Goal: Task Accomplishment & Management: Use online tool/utility

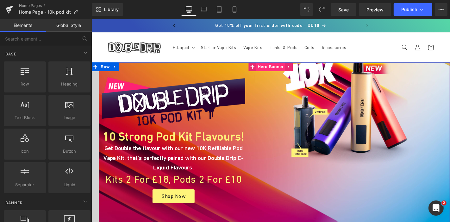
click at [279, 66] on span "Hero Banner" at bounding box center [282, 69] width 31 height 9
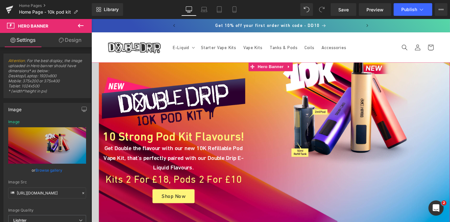
drag, startPoint x: 4, startPoint y: 25, endPoint x: 77, endPoint y: 44, distance: 75.3
click at [77, 44] on link "Design" at bounding box center [70, 40] width 46 height 14
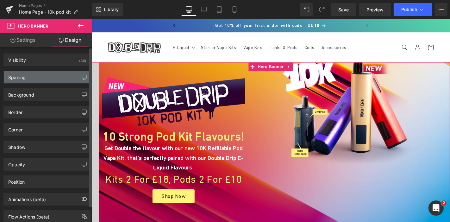
click at [40, 77] on div "Spacing" at bounding box center [47, 77] width 87 height 12
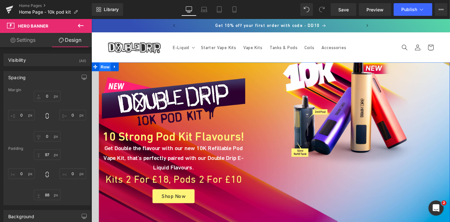
click at [103, 70] on span "Row" at bounding box center [105, 69] width 13 height 9
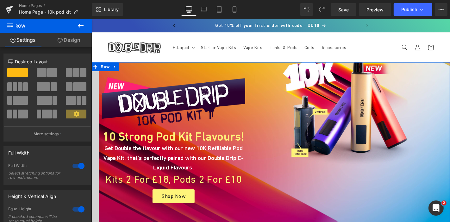
click at [76, 42] on link "Design" at bounding box center [69, 40] width 46 height 14
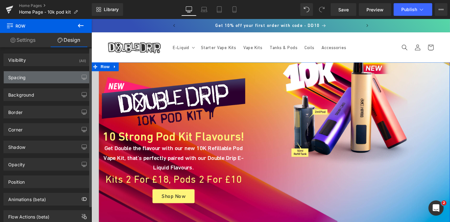
click at [57, 78] on div "Spacing" at bounding box center [47, 77] width 87 height 12
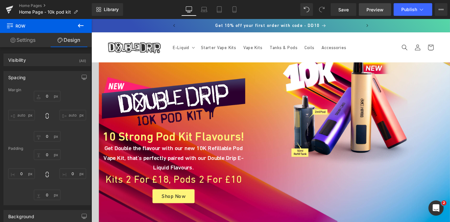
click at [379, 11] on span "Preview" at bounding box center [374, 9] width 17 height 7
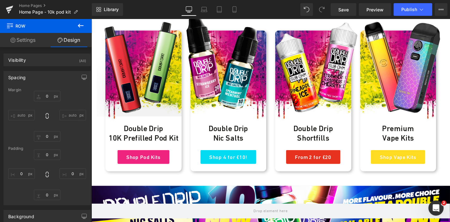
scroll to position [310, 0]
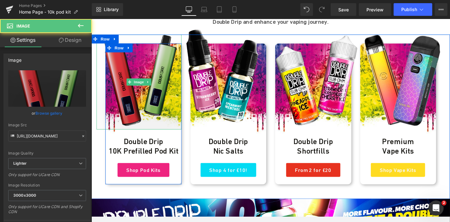
click at [144, 113] on img at bounding box center [141, 85] width 91 height 101
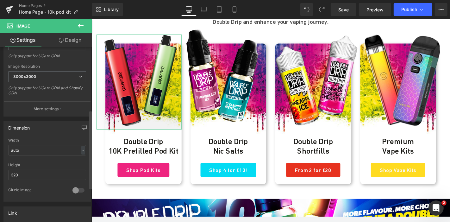
scroll to position [204, 0]
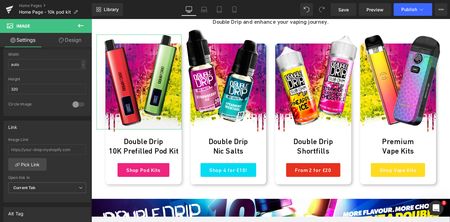
click at [81, 34] on link "Design" at bounding box center [70, 40] width 46 height 14
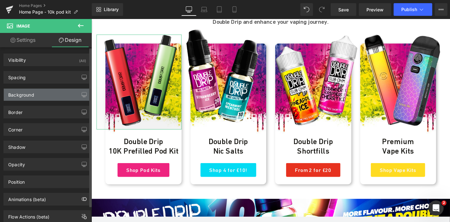
click at [49, 93] on div "Background" at bounding box center [47, 95] width 87 height 12
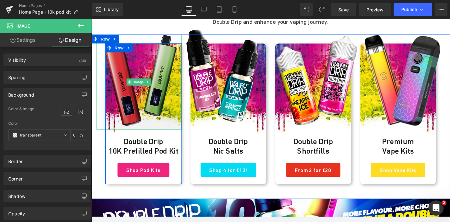
click at [144, 80] on img at bounding box center [141, 85] width 91 height 101
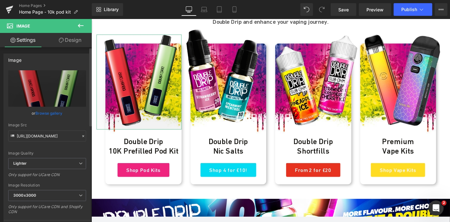
click at [50, 111] on link "Browse gallery" at bounding box center [49, 113] width 27 height 11
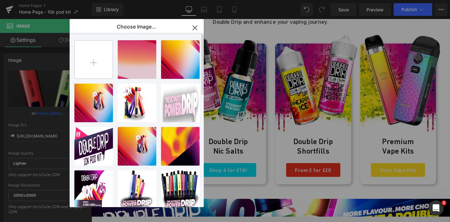
click at [92, 67] on input "file" at bounding box center [94, 59] width 38 height 38
click at [98, 66] on input "file" at bounding box center [94, 59] width 38 height 38
type input "C:\fakepath\Double-Drip-10k-pod-kits.png"
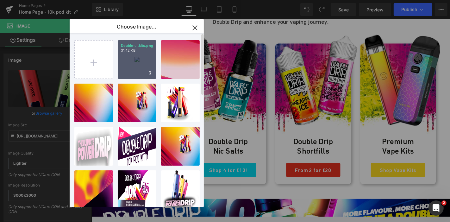
click at [148, 57] on div "Double-...kits.png 31.42 KB" at bounding box center [137, 59] width 39 height 39
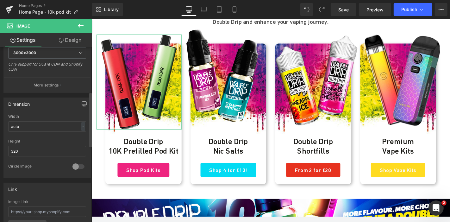
scroll to position [138, 0]
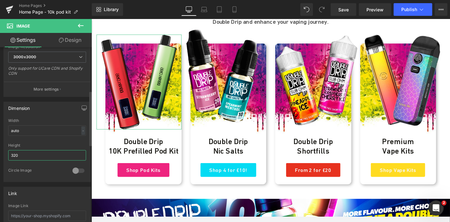
click at [33, 152] on input "320" at bounding box center [47, 155] width 78 height 10
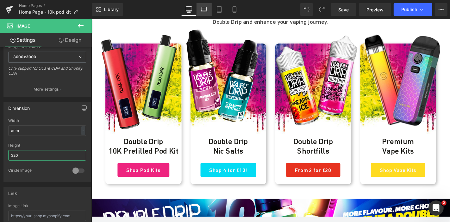
type input "320"
click at [205, 8] on icon at bounding box center [204, 9] width 6 height 6
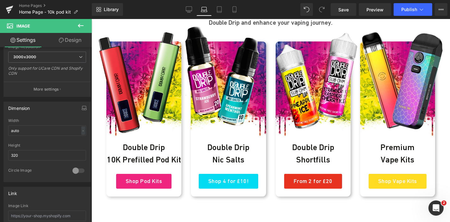
scroll to position [306, 0]
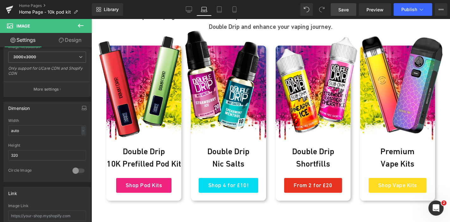
click at [342, 10] on span "Save" at bounding box center [343, 9] width 10 height 7
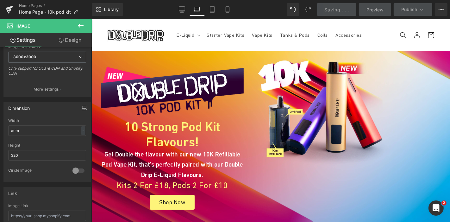
scroll to position [146, 0]
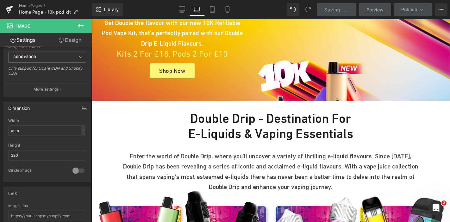
click at [326, 160] on p "Enter the world of Double Drip, where you'll uncover a variety of thrilling e-l…" at bounding box center [270, 171] width 297 height 41
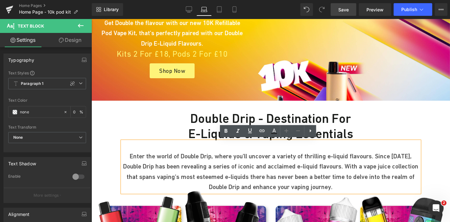
scroll to position [147, 0]
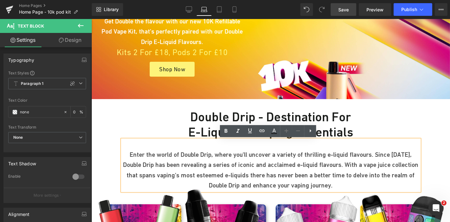
click at [260, 151] on p "Enter the world of Double Drip, where you'll uncover a variety of thrilling e-l…" at bounding box center [270, 169] width 297 height 41
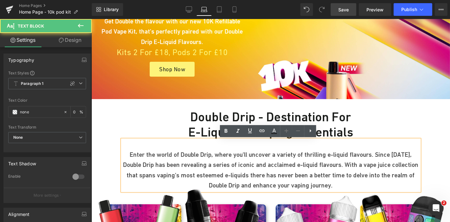
click at [313, 154] on p "Enter the world of Double Drip, where you'll uncover a variety of thrilling e-l…" at bounding box center [270, 169] width 297 height 41
click at [357, 154] on p "Enter the world of Double Drip, where you'll uncover a variety of thrilling e-l…" at bounding box center [270, 169] width 297 height 41
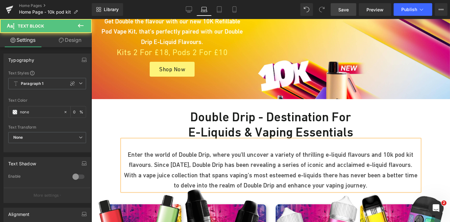
click at [252, 171] on p "Enter the world of Double Drip, where you'll uncover a variety of thrilling e-l…" at bounding box center [270, 169] width 297 height 41
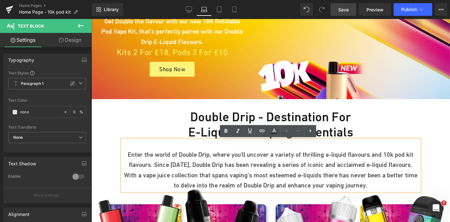
click at [326, 158] on p "Enter the world of Double Drip, where you'll uncover a variety of thrilling e-l…" at bounding box center [270, 169] width 297 height 41
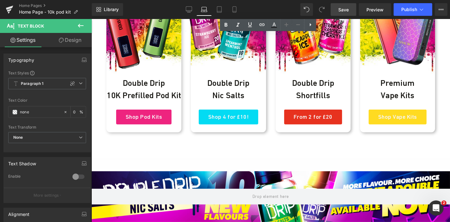
scroll to position [374, 0]
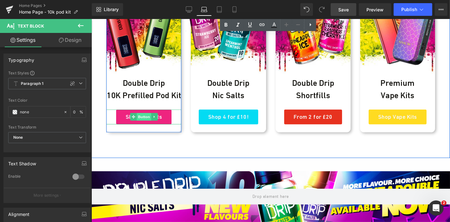
click at [140, 115] on span "Button" at bounding box center [143, 117] width 15 height 8
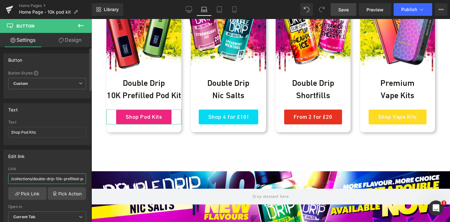
click at [80, 177] on input "/collections/double-drip-10k-prefilled-pod-kits" at bounding box center [47, 178] width 78 height 10
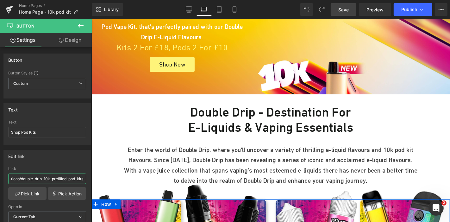
scroll to position [152, 0]
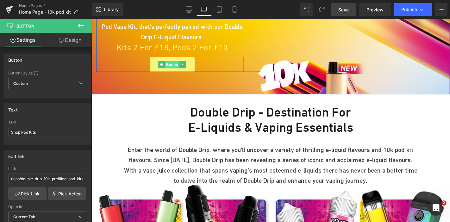
click at [169, 60] on span "Button" at bounding box center [172, 64] width 15 height 8
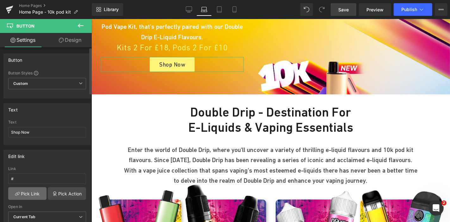
click at [30, 194] on link "Pick Link" at bounding box center [27, 193] width 38 height 13
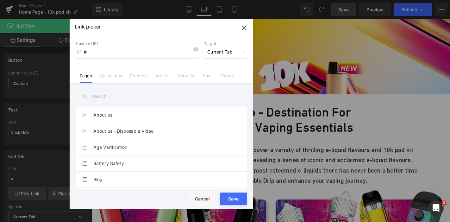
click at [105, 95] on input "text" at bounding box center [161, 96] width 171 height 14
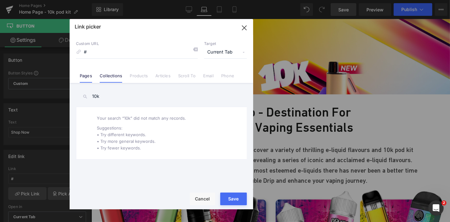
click at [109, 80] on link "Collections" at bounding box center [111, 77] width 22 height 9
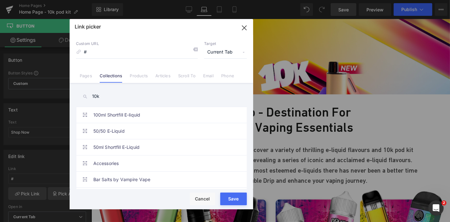
click at [123, 98] on input "10k" at bounding box center [161, 96] width 171 height 14
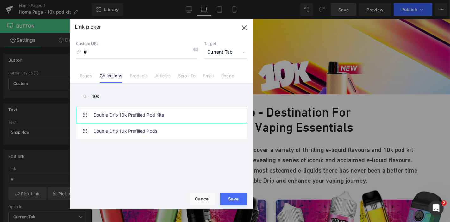
type input "10k"
click at [148, 117] on link "Double Drip 10k Prefilled Pod Kits" at bounding box center [162, 115] width 139 height 16
click at [233, 198] on div "Rendering Content" at bounding box center [225, 196] width 39 height 7
click at [233, 202] on button "Save" at bounding box center [233, 198] width 27 height 13
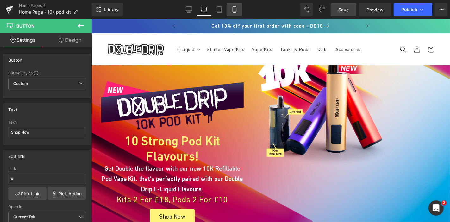
click at [235, 11] on icon at bounding box center [234, 9] width 6 height 6
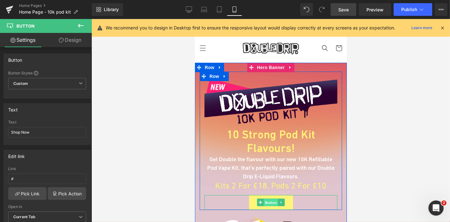
click at [266, 198] on span "Button" at bounding box center [270, 202] width 15 height 8
click at [269, 198] on span "Button" at bounding box center [270, 202] width 15 height 8
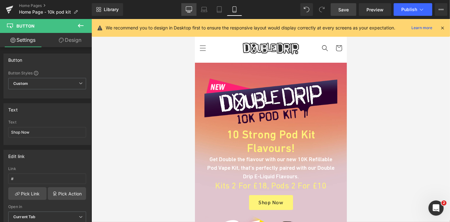
click at [189, 10] on icon at bounding box center [189, 10] width 6 height 0
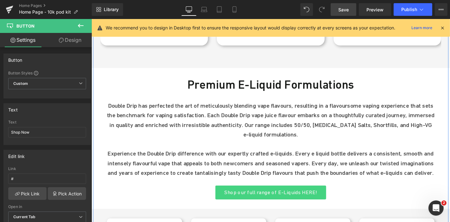
scroll to position [1704, 0]
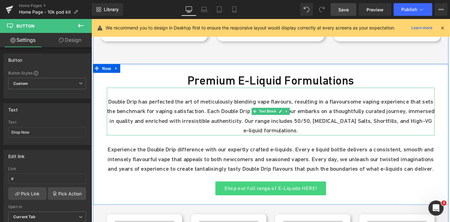
click at [259, 109] on p "Double Drip has perfected the art of meticulously blending vape flavours, resul…" at bounding box center [283, 122] width 350 height 41
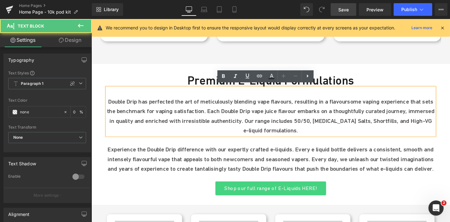
click at [270, 125] on p "Double Drip has perfected the art of meticulously blending vape flavours, resul…" at bounding box center [283, 122] width 350 height 41
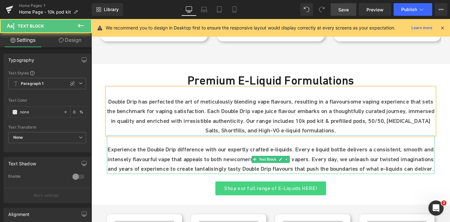
click at [147, 159] on p "Experience the Double Drip difference with our expertly crafted e-liquids. Ever…" at bounding box center [283, 168] width 350 height 31
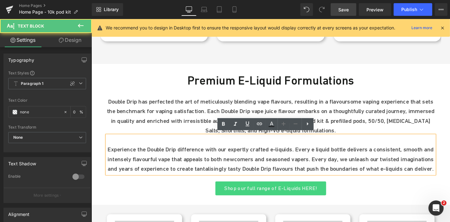
click at [322, 155] on p "Experience the Double Drip difference with our expertly crafted e-liquids. Ever…" at bounding box center [283, 168] width 350 height 31
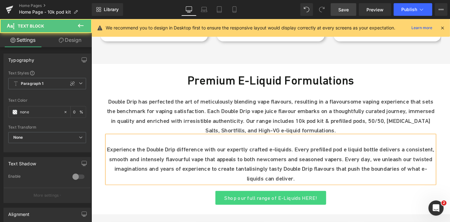
click at [321, 156] on p "Experience the Double Drip difference with our expertly crafted e-liquids. Ever…" at bounding box center [283, 173] width 350 height 41
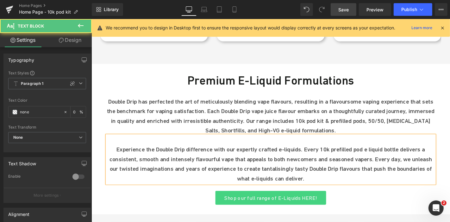
click at [359, 155] on p "Experience the Double Drip difference with our expertly crafted e-liquids. Ever…" at bounding box center [283, 173] width 350 height 41
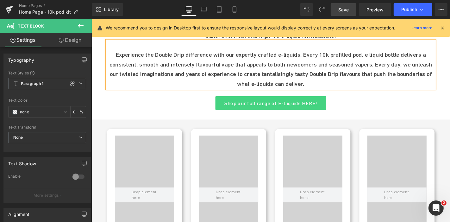
scroll to position [1776, 0]
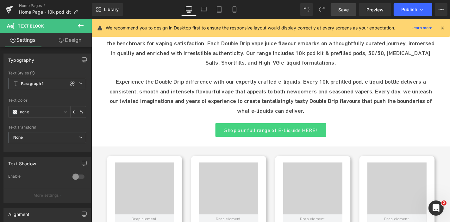
click at [344, 11] on span "Save" at bounding box center [343, 9] width 10 height 7
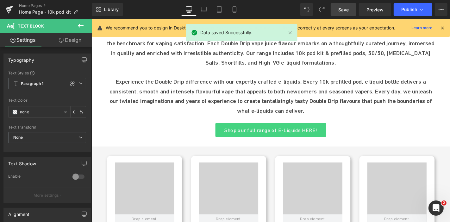
click at [344, 11] on span "Save" at bounding box center [343, 9] width 10 height 7
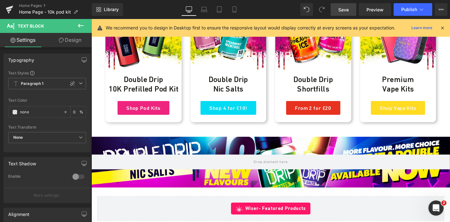
scroll to position [376, 0]
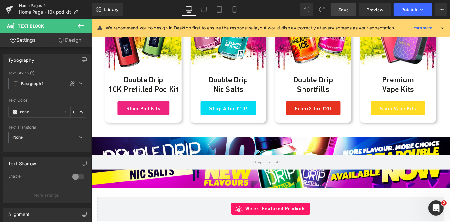
click at [36, 5] on link "Home Pages" at bounding box center [55, 5] width 73 height 5
